Goal: Transaction & Acquisition: Purchase product/service

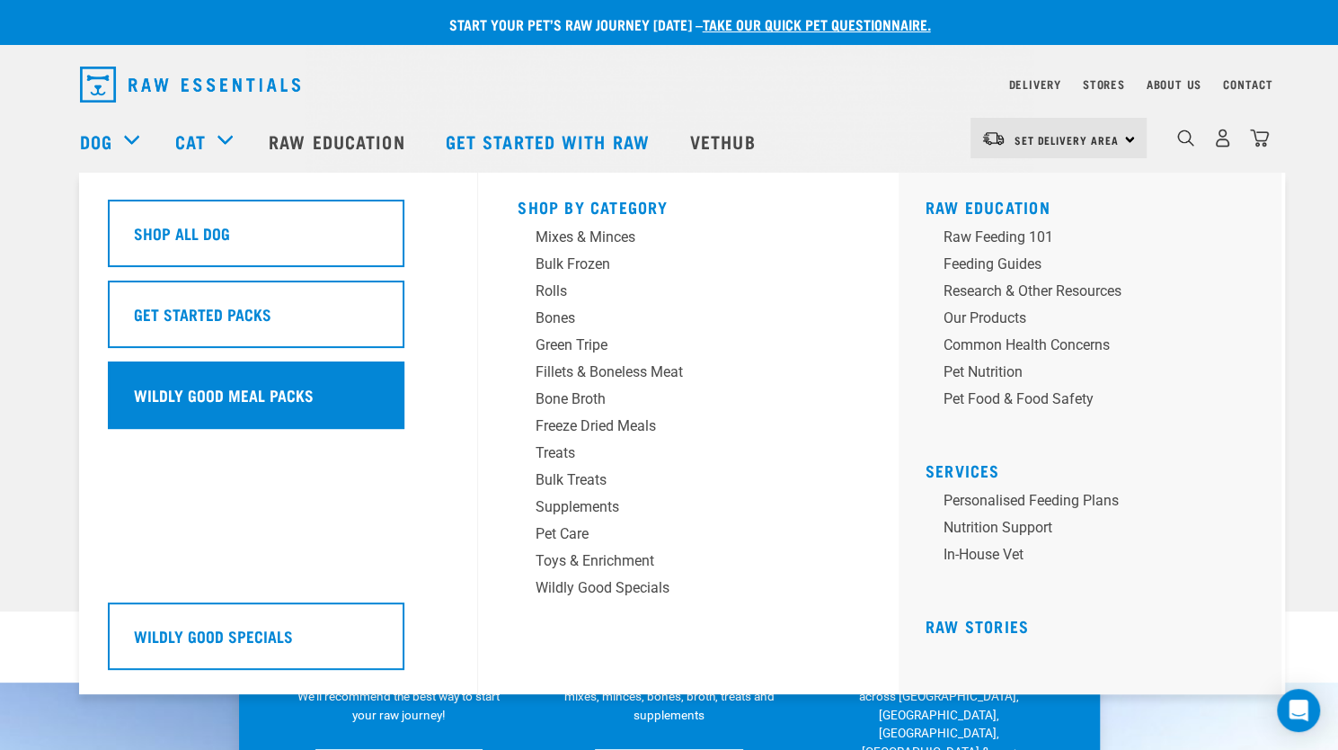
click at [264, 395] on h5 "Wildly Good Meal Packs" at bounding box center [224, 394] width 180 height 23
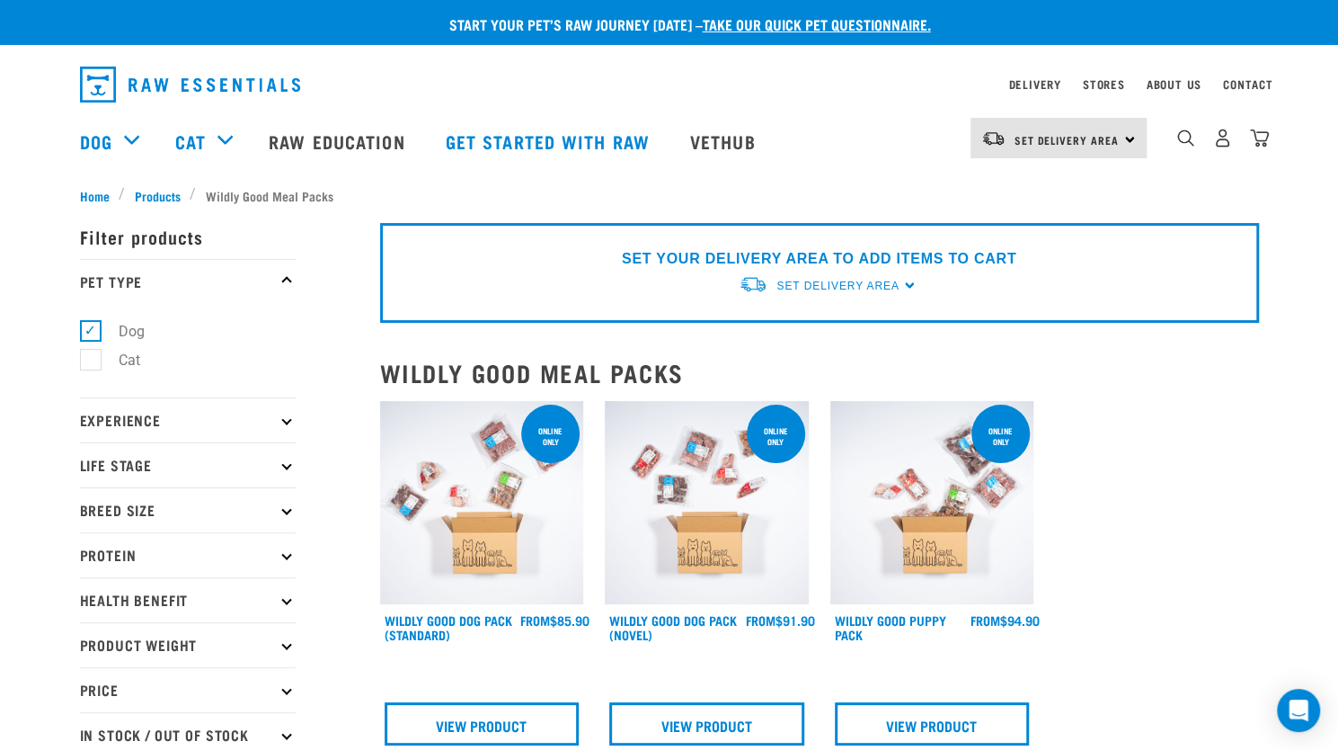
scroll to position [90, 0]
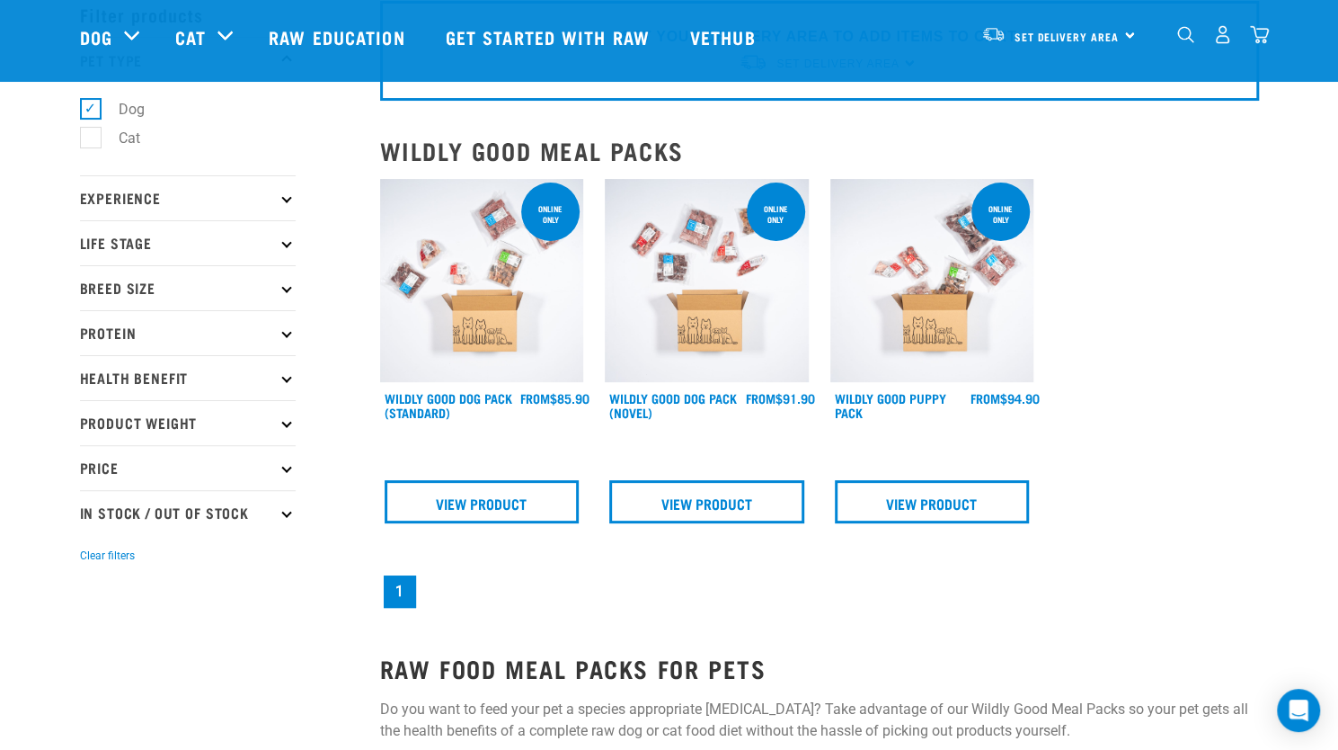
click at [446, 342] on img at bounding box center [482, 281] width 204 height 204
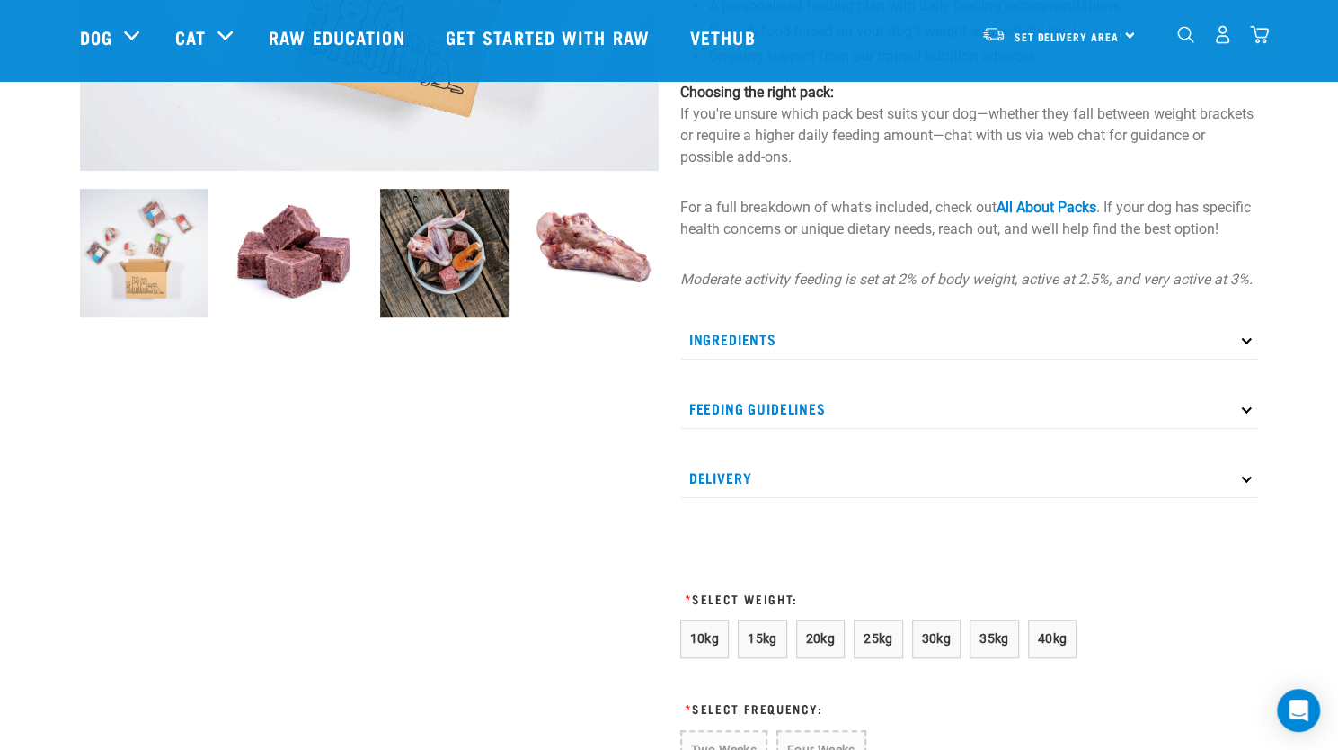
scroll to position [629, 0]
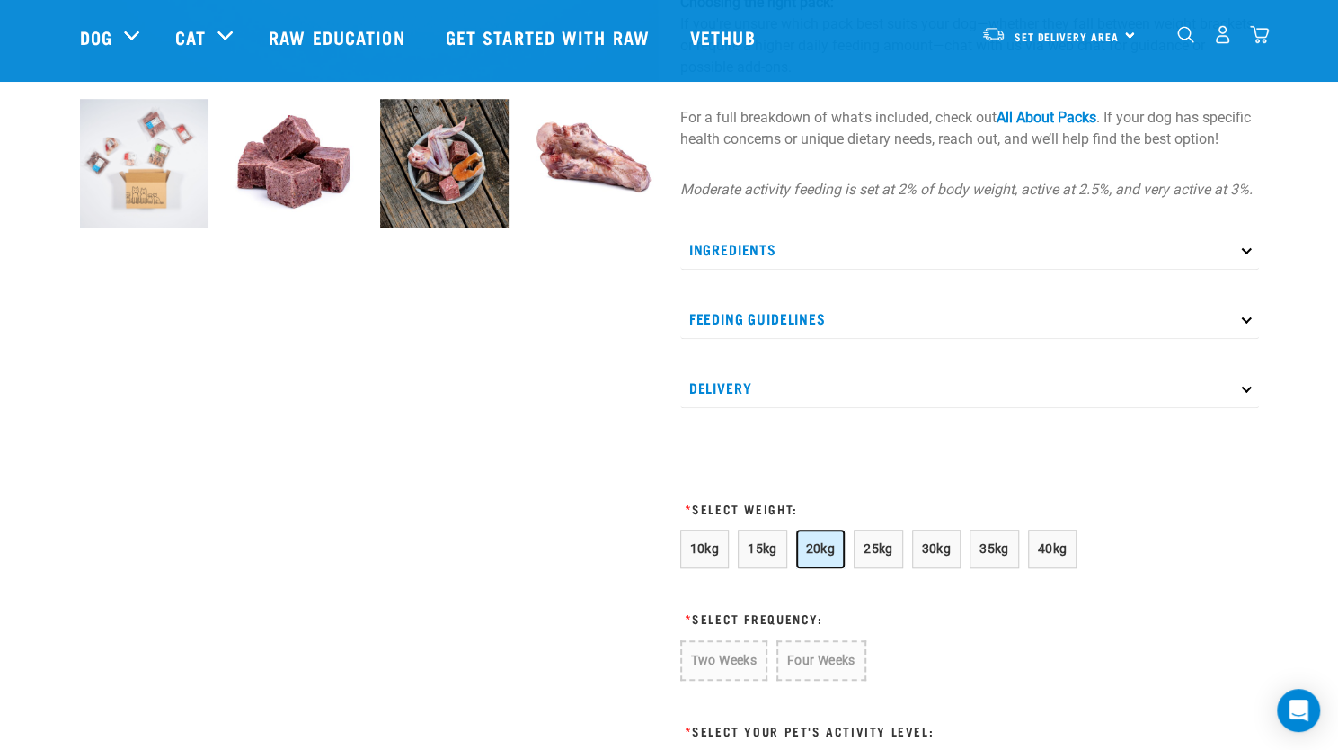
click at [829, 555] on span "20kg" at bounding box center [821, 548] width 30 height 14
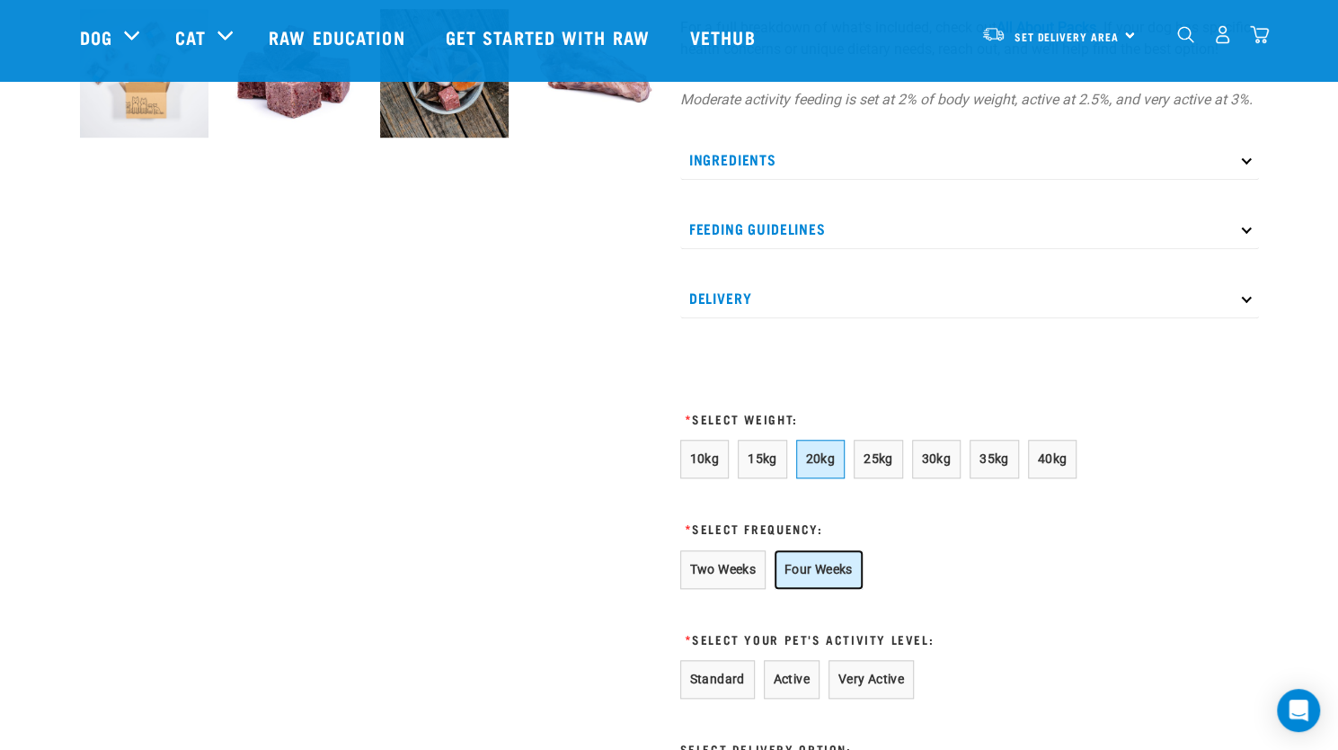
click at [817, 589] on button "Four Weeks" at bounding box center [819, 569] width 88 height 39
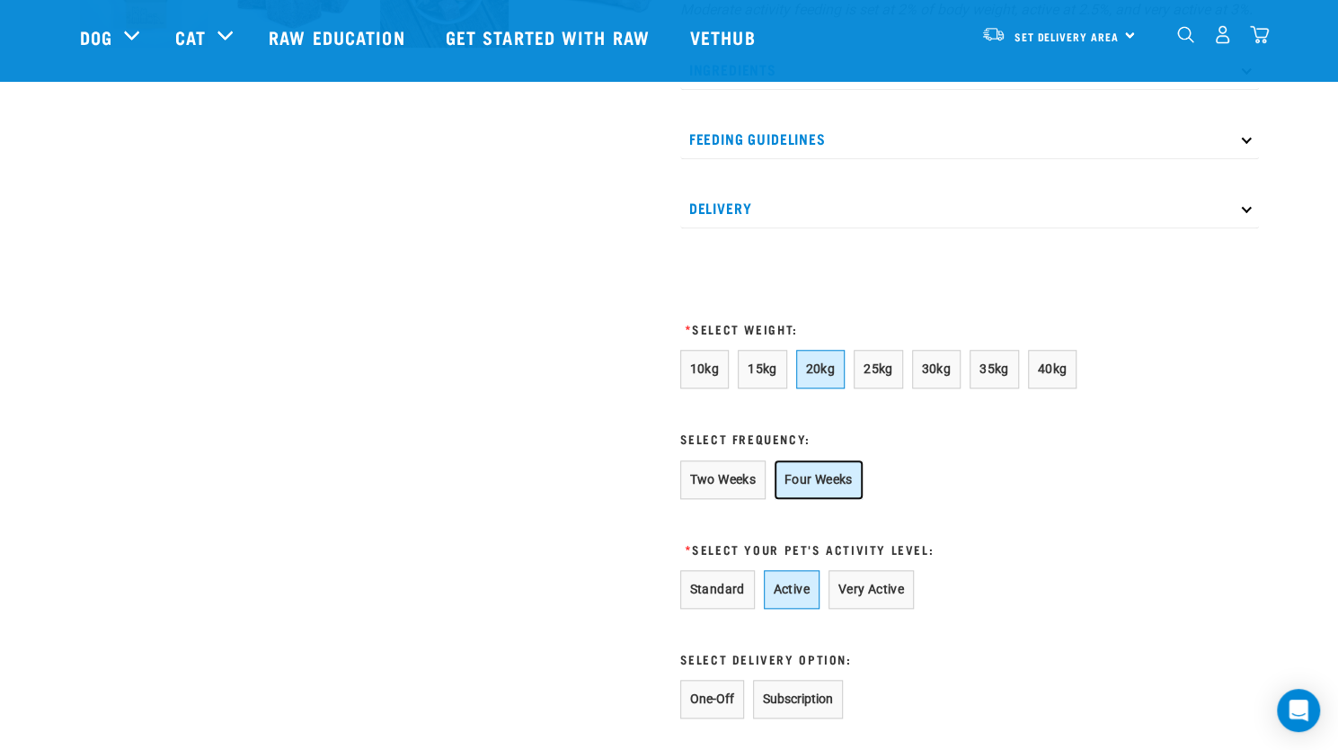
click at [810, 605] on button "Active" at bounding box center [792, 589] width 56 height 39
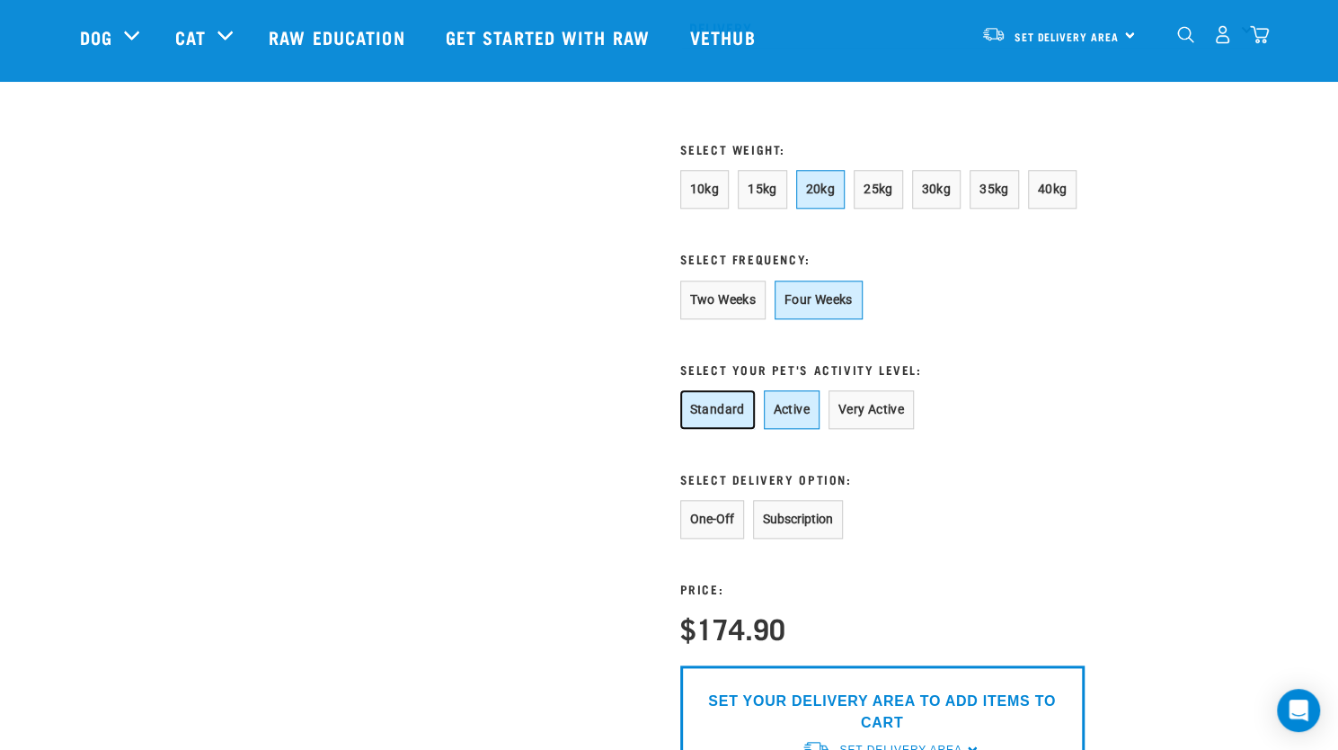
click at [708, 422] on button "Standard" at bounding box center [717, 409] width 75 height 39
click at [802, 538] on button "Subscription" at bounding box center [798, 519] width 90 height 39
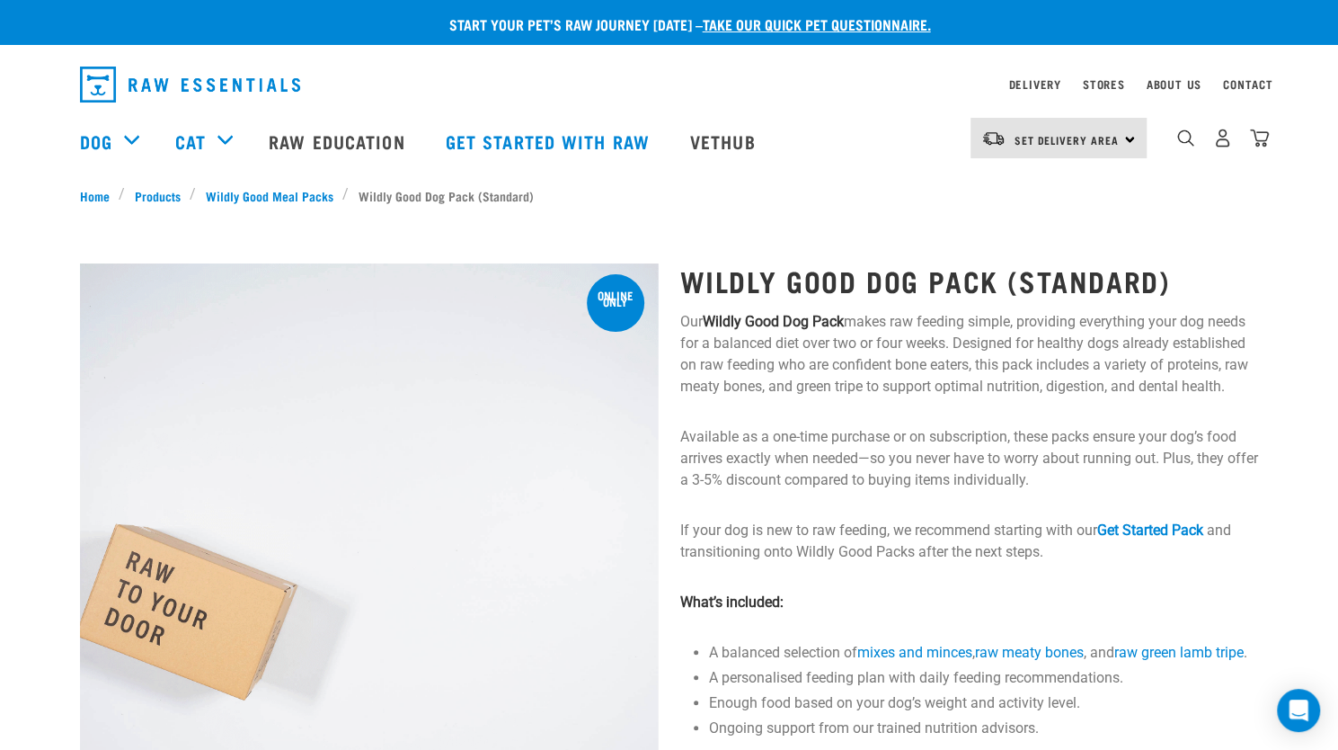
scroll to position [0, 0]
